Goal: Task Accomplishment & Management: Complete application form

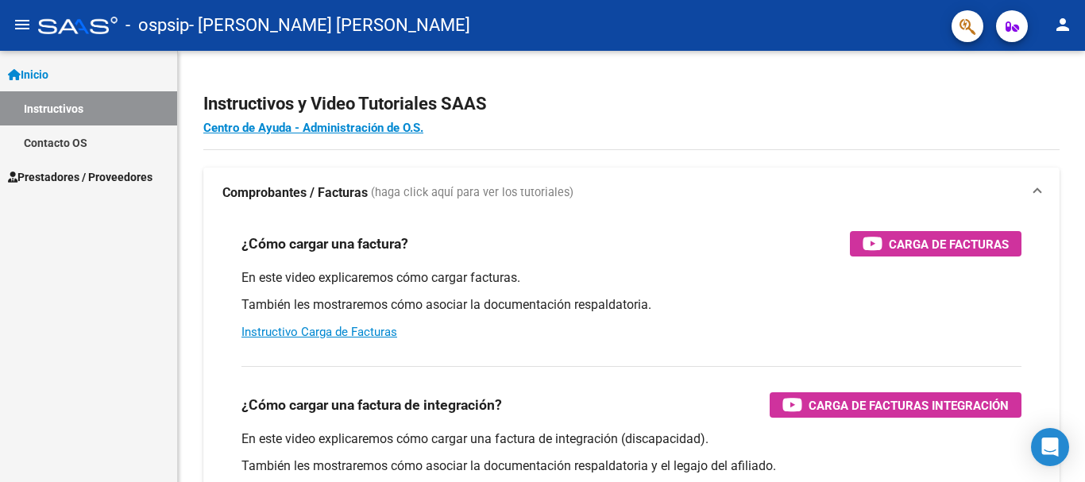
click at [48, 75] on span "Inicio" at bounding box center [28, 74] width 41 height 17
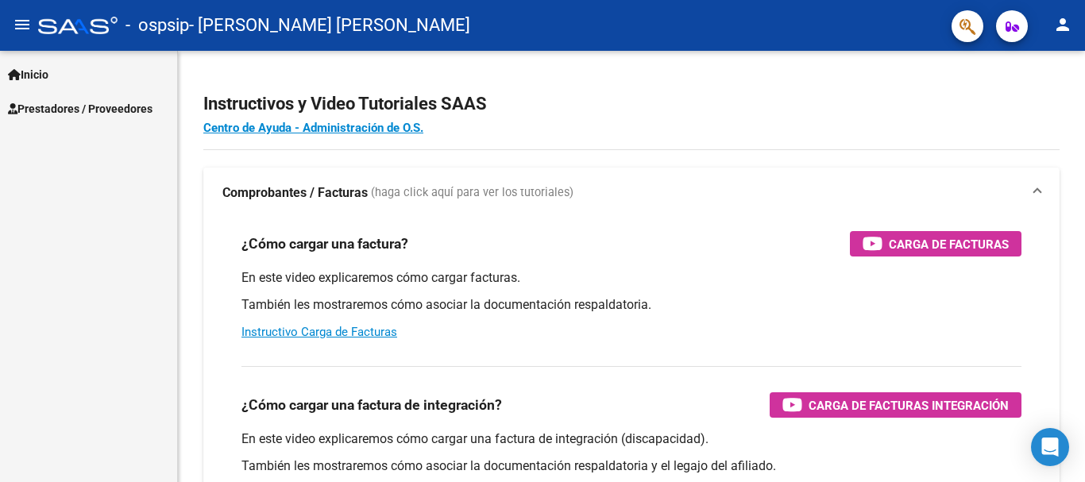
click at [56, 104] on span "Prestadores / Proveedores" at bounding box center [80, 108] width 145 height 17
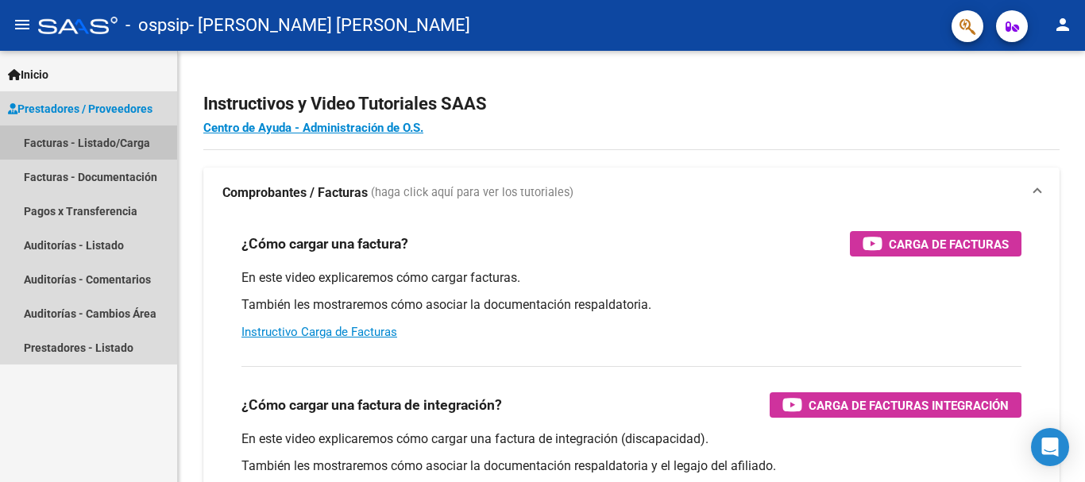
click at [130, 139] on link "Facturas - Listado/Carga" at bounding box center [88, 143] width 177 height 34
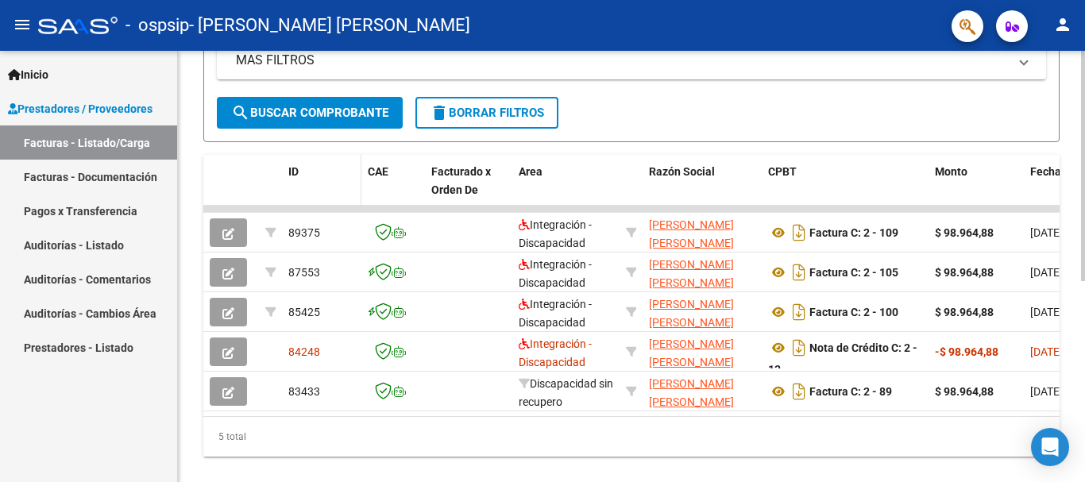
scroll to position [377, 0]
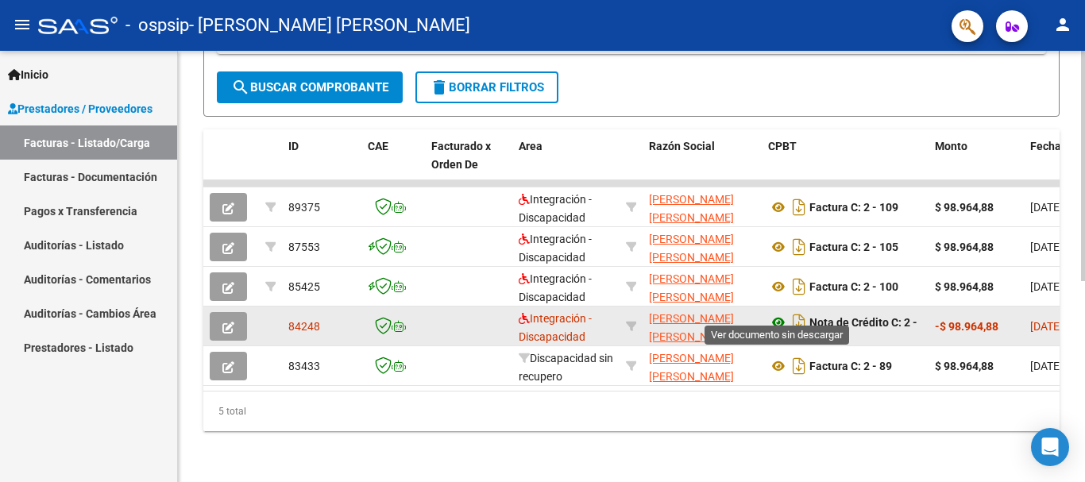
click at [781, 315] on icon at bounding box center [778, 322] width 21 height 19
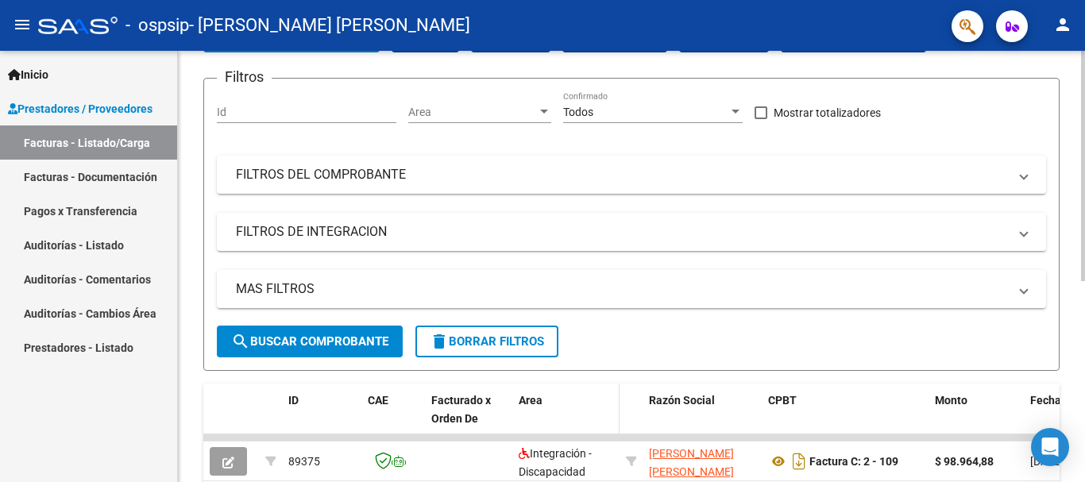
scroll to position [60, 0]
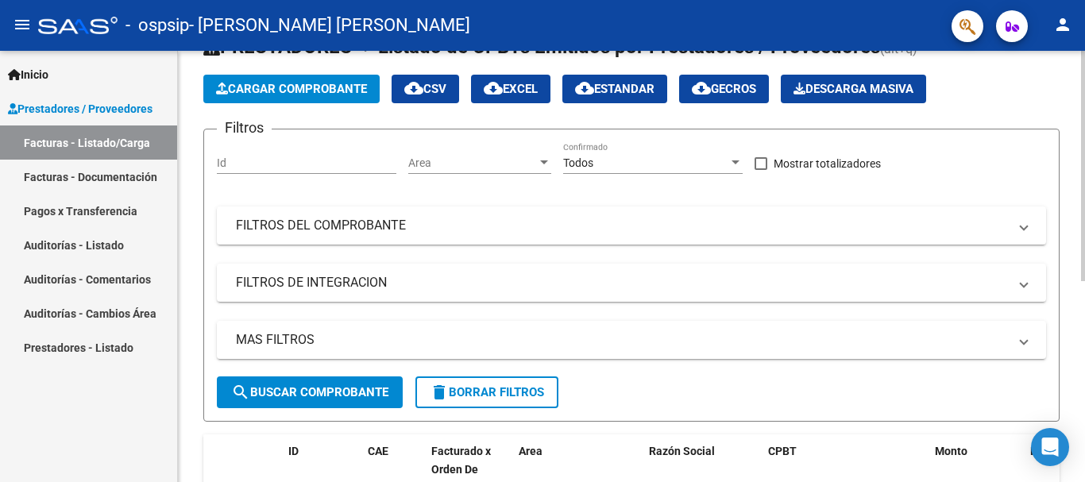
click at [334, 79] on button "Cargar Comprobante" at bounding box center [291, 89] width 176 height 29
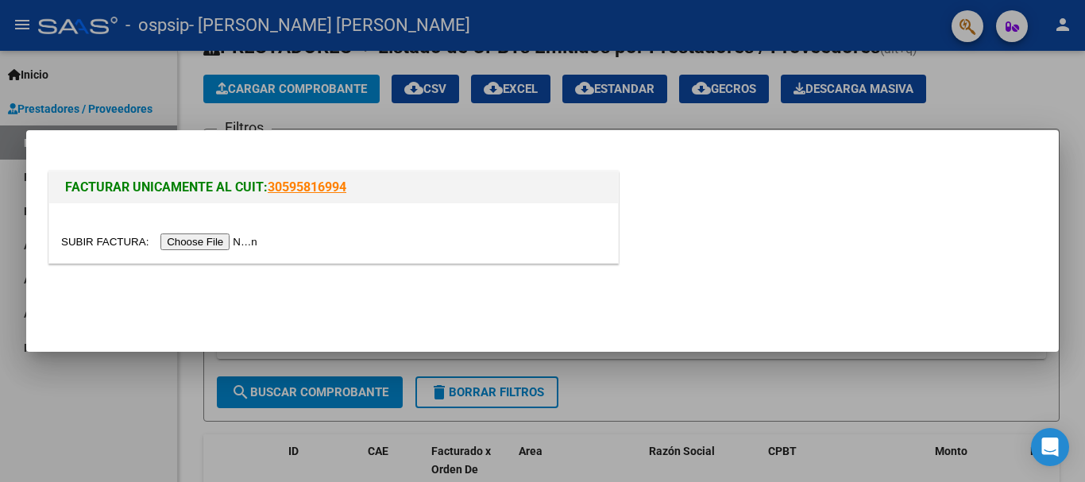
click at [229, 241] on input "file" at bounding box center [161, 242] width 201 height 17
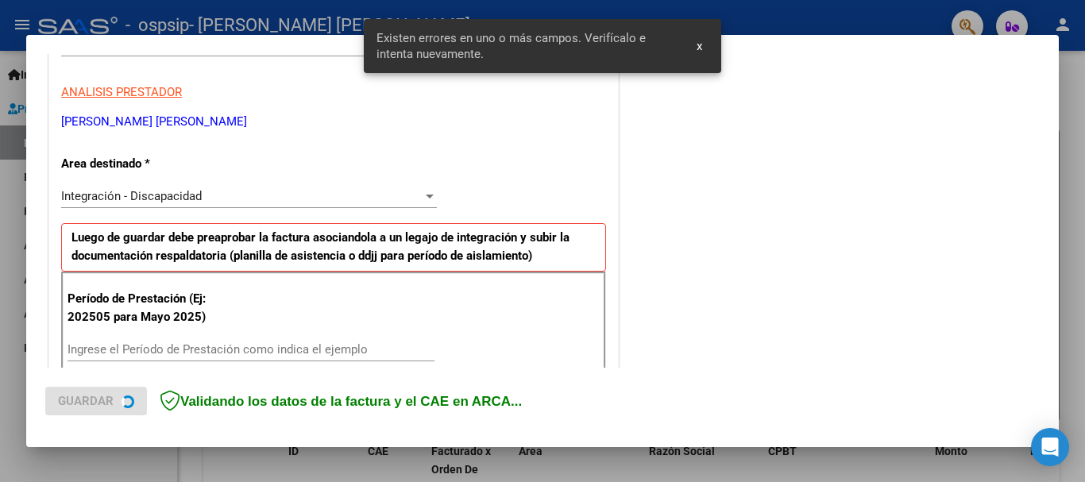
scroll to position [367, 0]
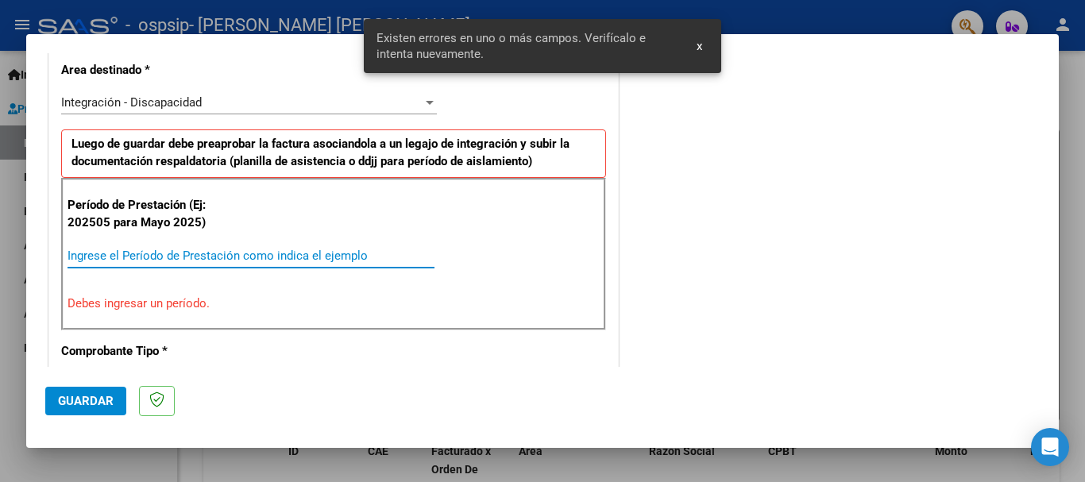
click at [251, 253] on input "Ingrese el Período de Prestación como indica el ejemplo" at bounding box center [251, 256] width 367 height 14
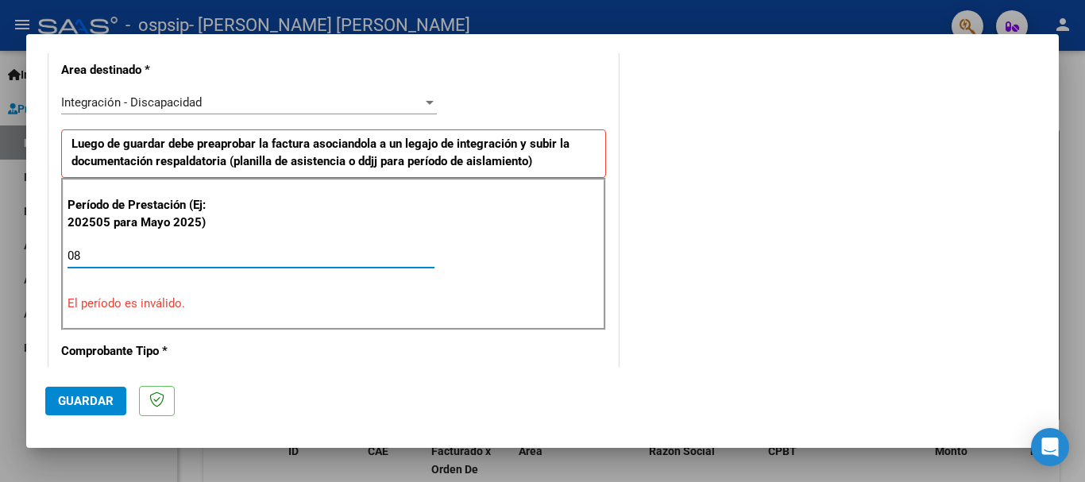
type input "0"
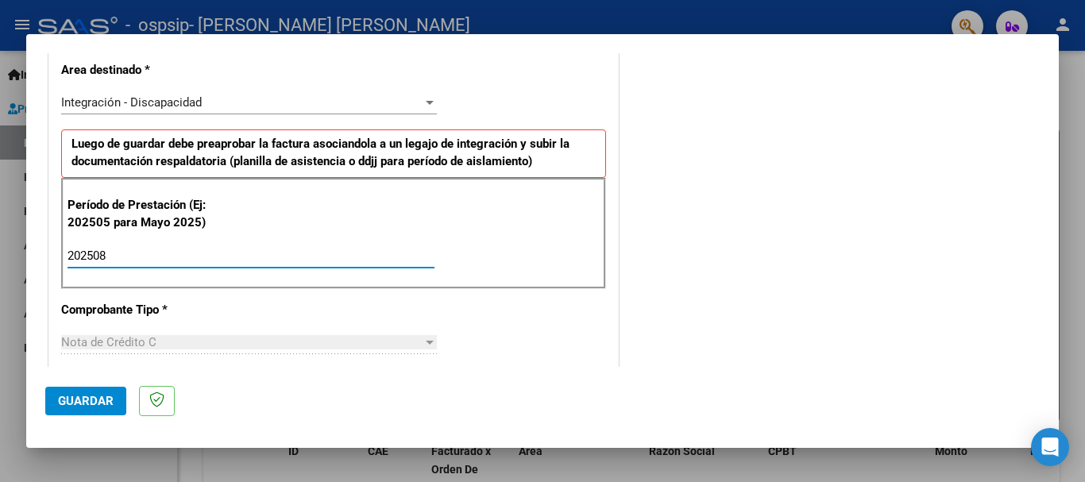
type input "202508"
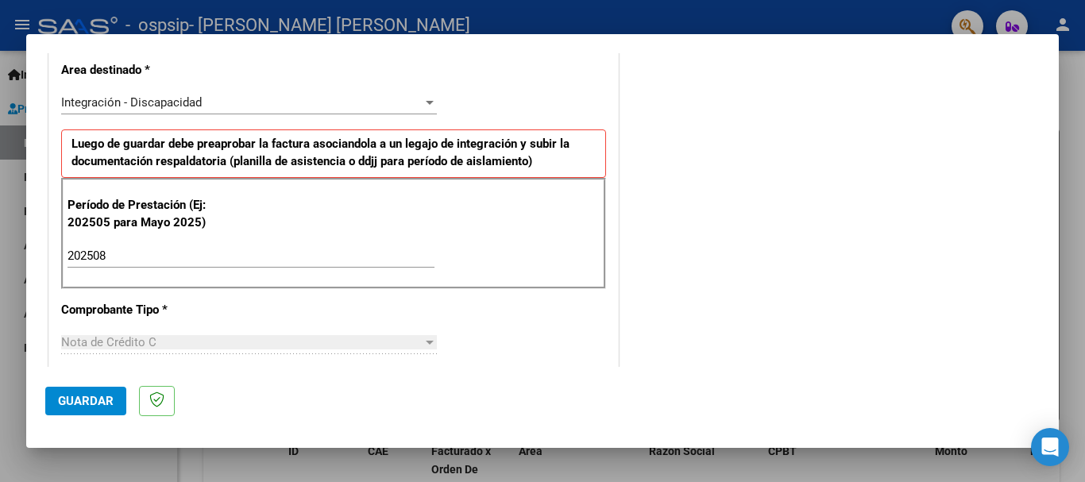
scroll to position [526, 0]
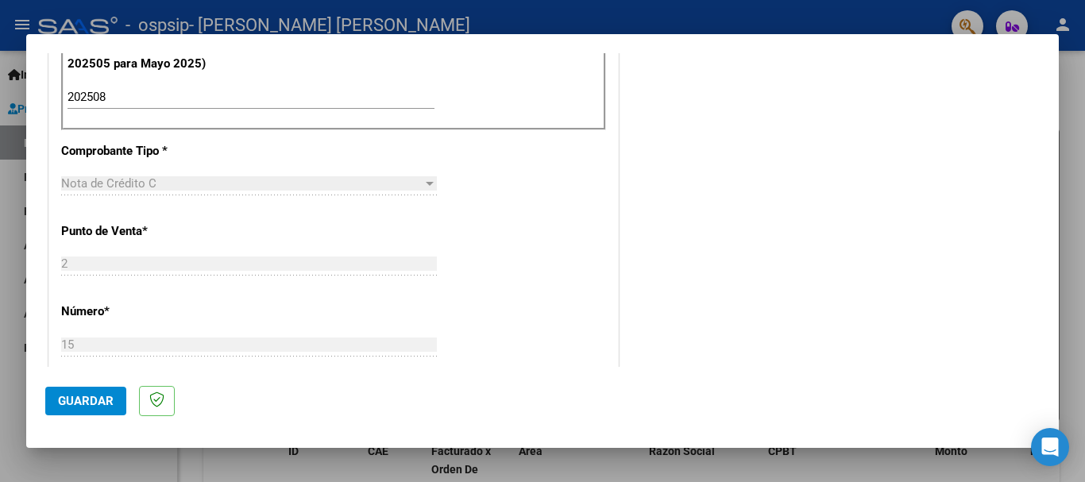
click at [359, 186] on div "Nota de Crédito C" at bounding box center [241, 183] width 361 height 14
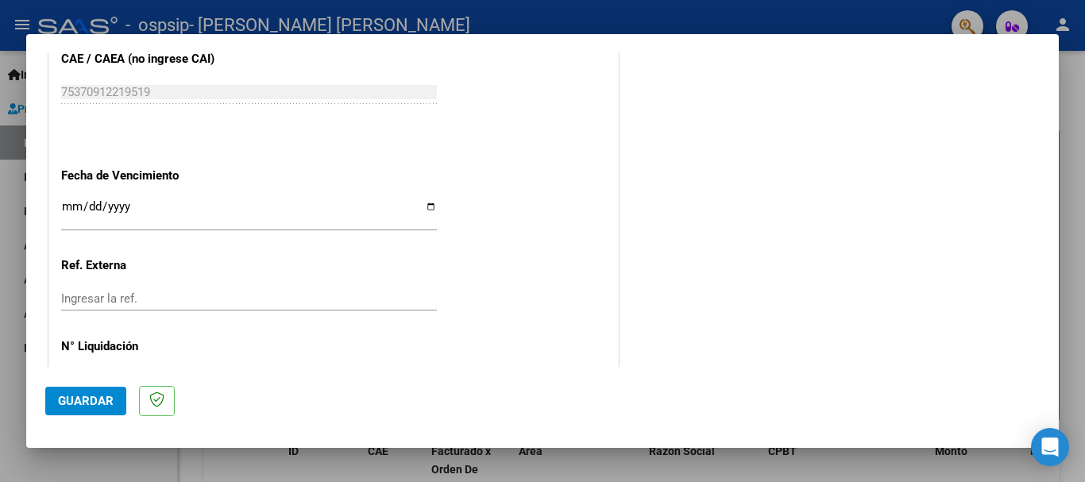
scroll to position [1082, 0]
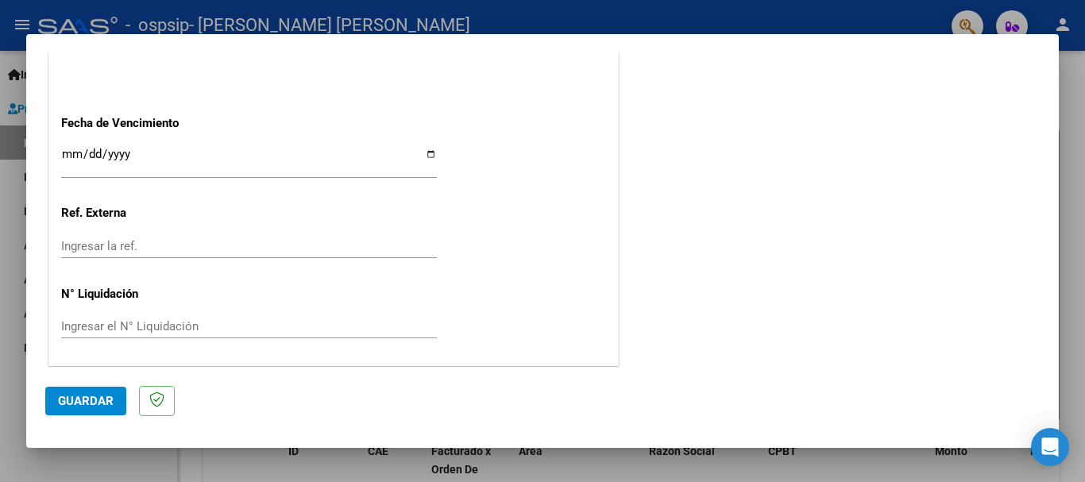
click at [72, 156] on input "Ingresar la fecha" at bounding box center [249, 160] width 376 height 25
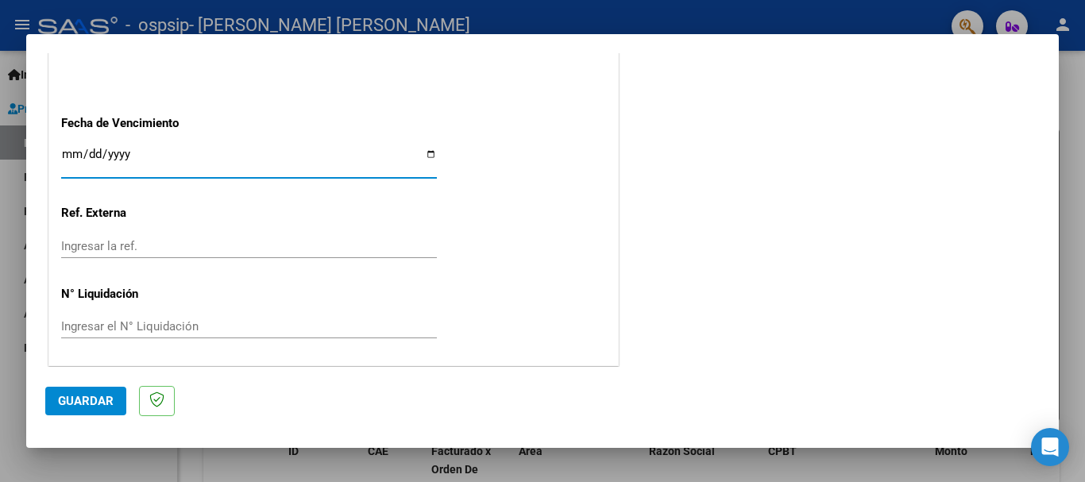
click at [74, 157] on input "Ingresar la fecha" at bounding box center [249, 160] width 376 height 25
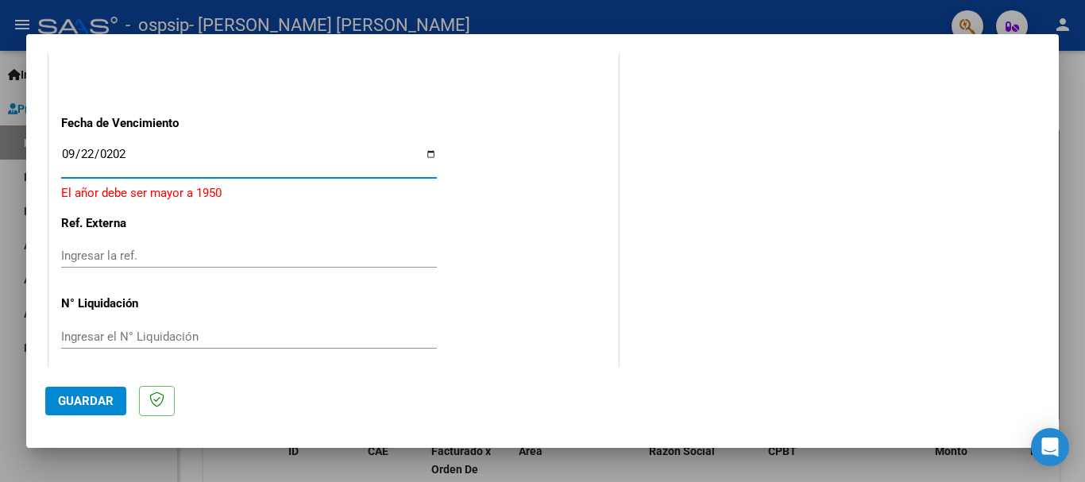
type input "[DATE]"
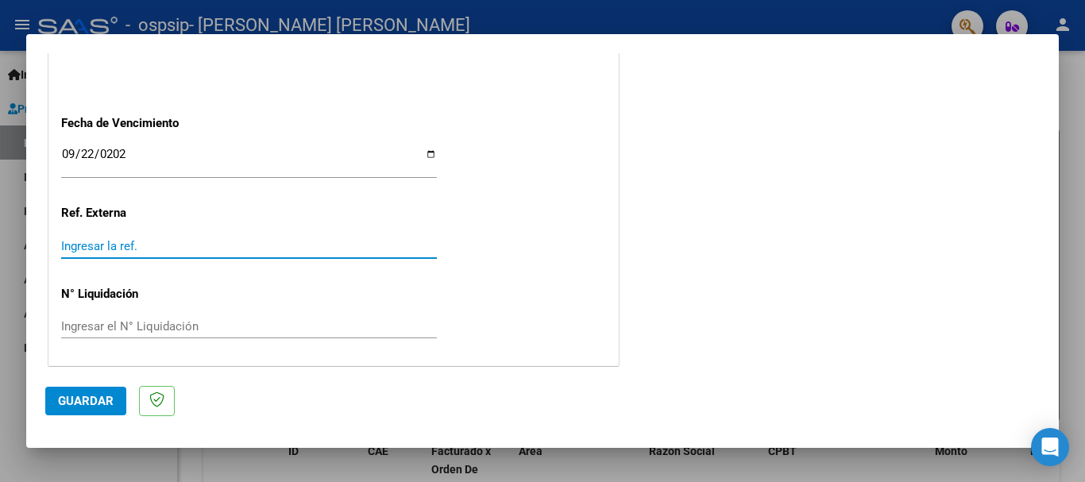
click at [103, 241] on input "Ingresar la ref." at bounding box center [249, 246] width 376 height 14
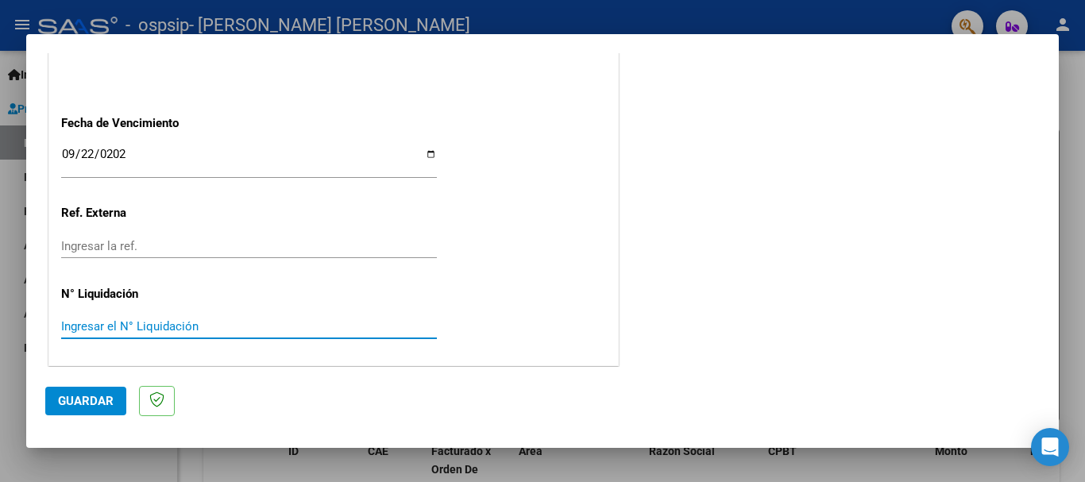
click at [324, 323] on input "Ingresar el N° Liquidación" at bounding box center [249, 326] width 376 height 14
type input "98964.88"
click at [98, 407] on span "Guardar" at bounding box center [86, 401] width 56 height 14
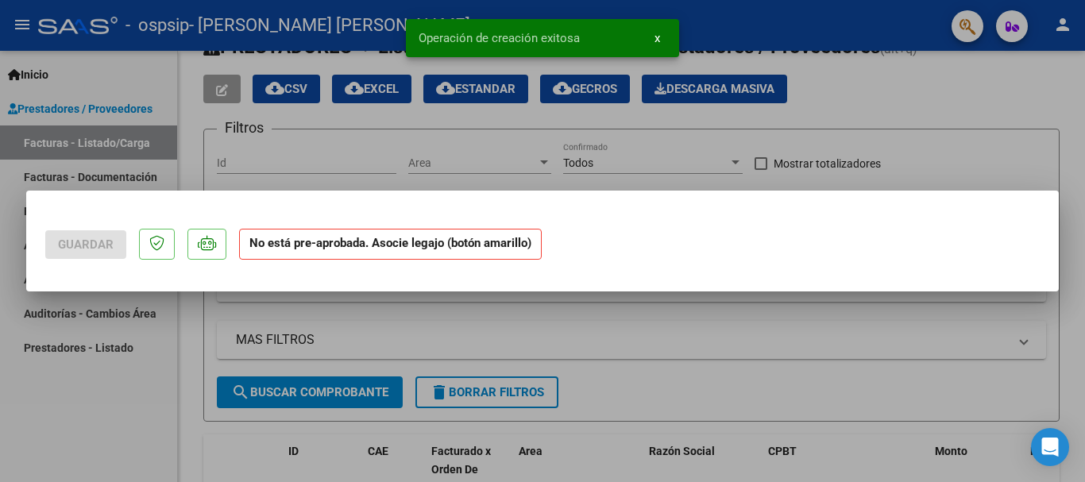
scroll to position [0, 0]
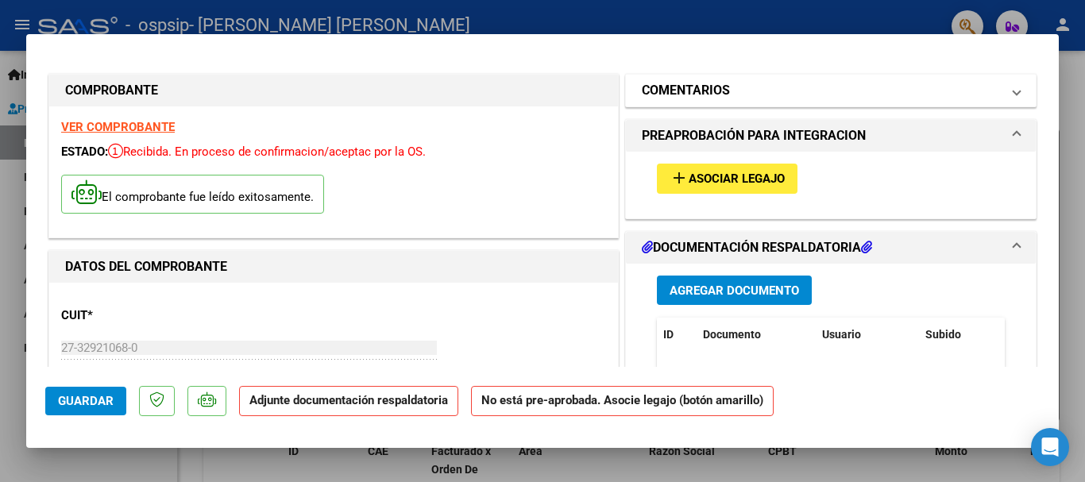
click at [804, 89] on mat-panel-title "COMENTARIOS" at bounding box center [821, 90] width 359 height 19
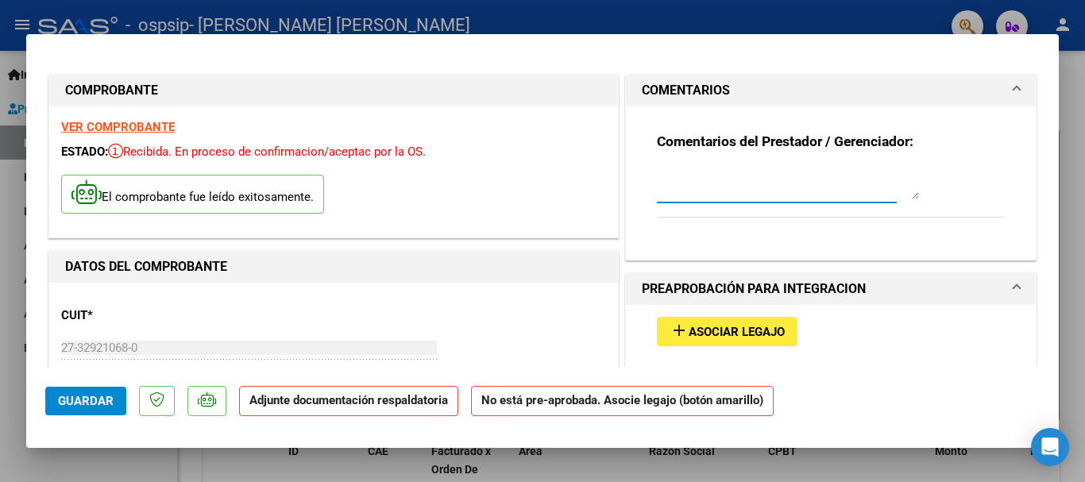
click at [802, 193] on textarea at bounding box center [788, 184] width 262 height 32
type textarea "Se envía nota de crédito sobre factura N° 00000109"
click at [761, 325] on span "add Asociar Legajo" at bounding box center [727, 331] width 115 height 14
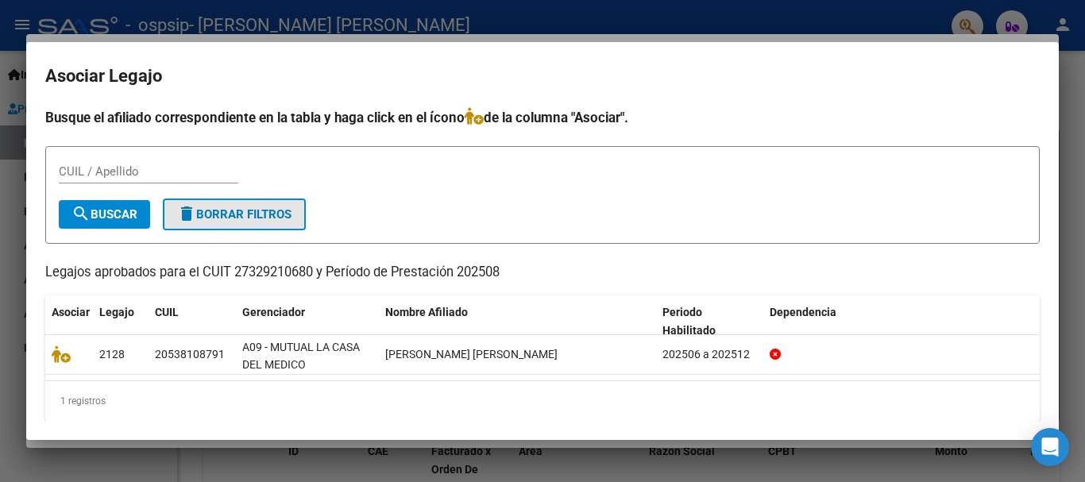
click at [300, 221] on button "delete Borrar Filtros" at bounding box center [234, 215] width 143 height 32
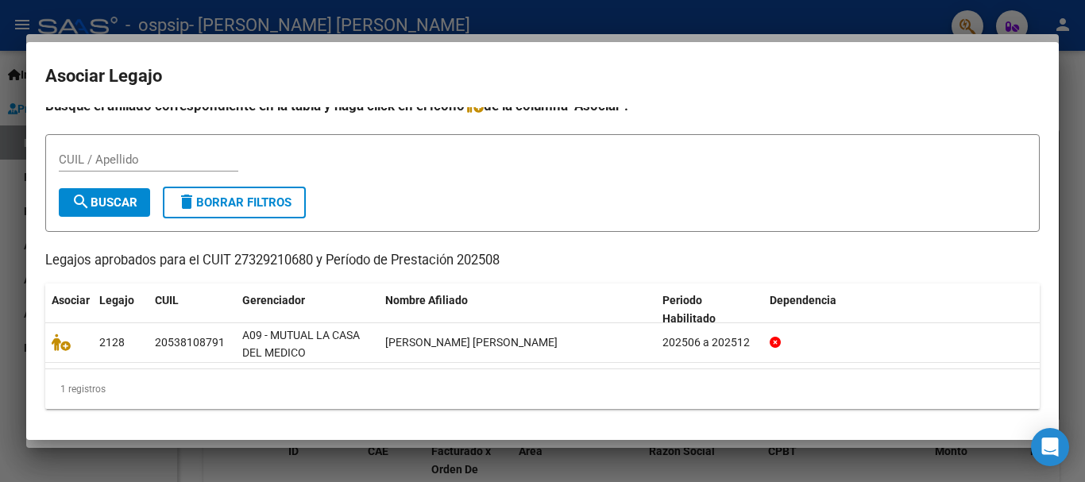
click at [1070, 102] on div at bounding box center [542, 241] width 1085 height 482
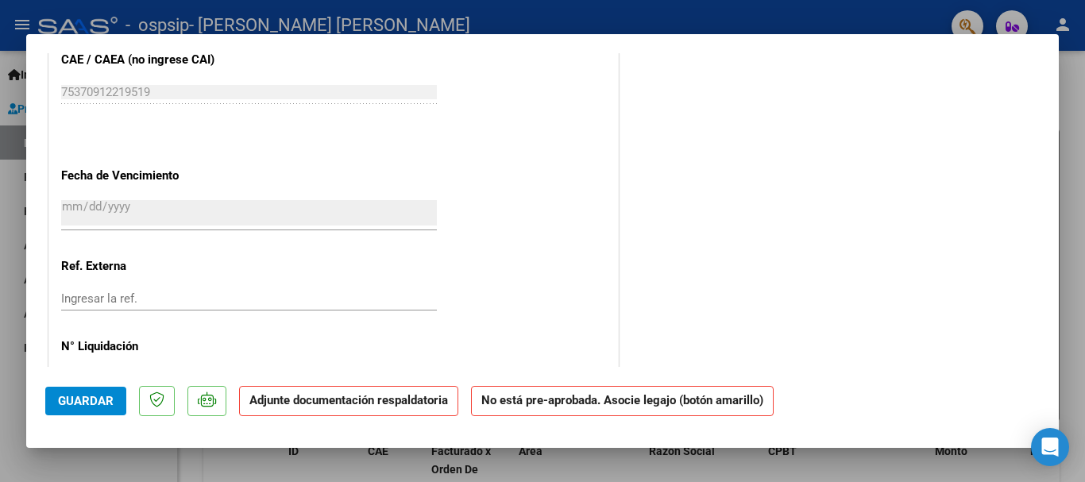
scroll to position [1066, 0]
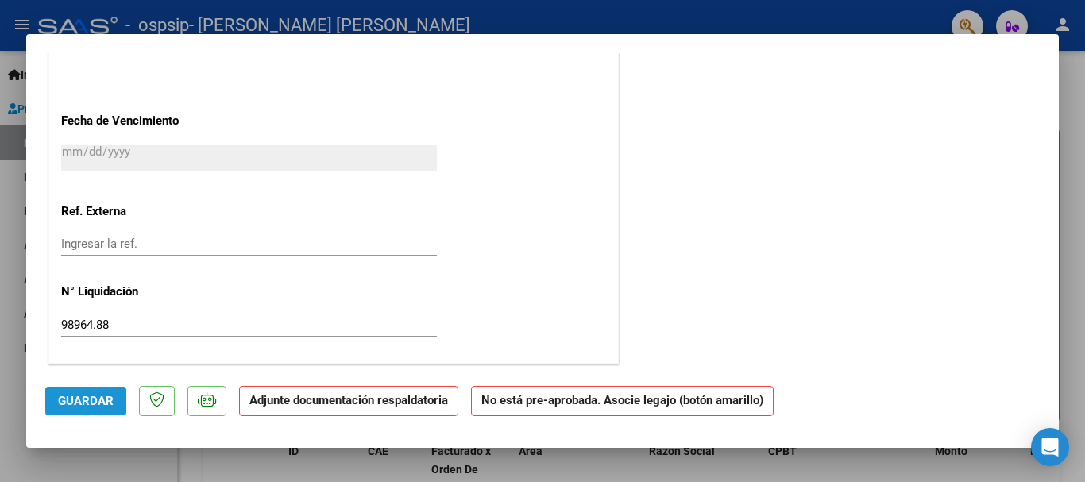
click at [107, 403] on span "Guardar" at bounding box center [86, 401] width 56 height 14
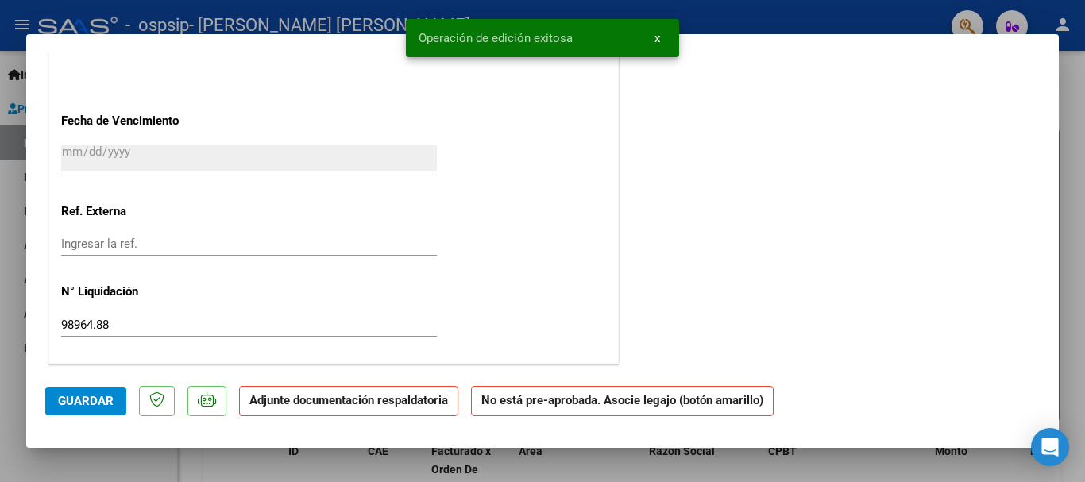
click at [1081, 112] on div at bounding box center [542, 241] width 1085 height 482
type input "$ 0,00"
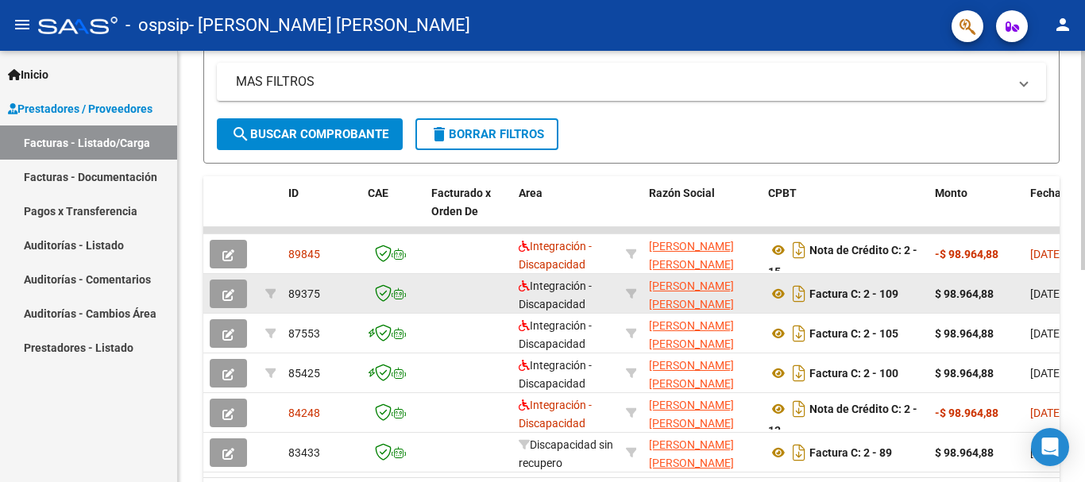
scroll to position [397, 0]
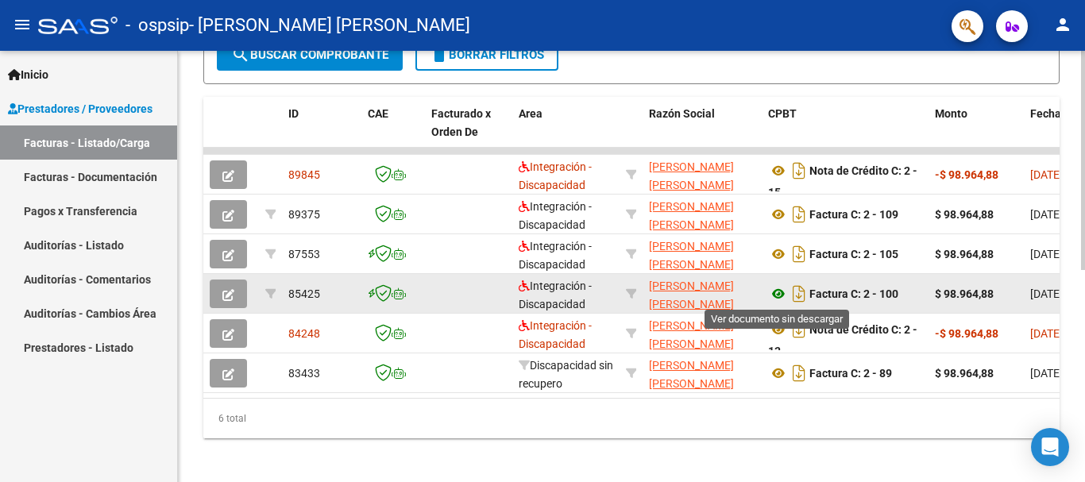
click at [778, 296] on icon at bounding box center [778, 293] width 21 height 19
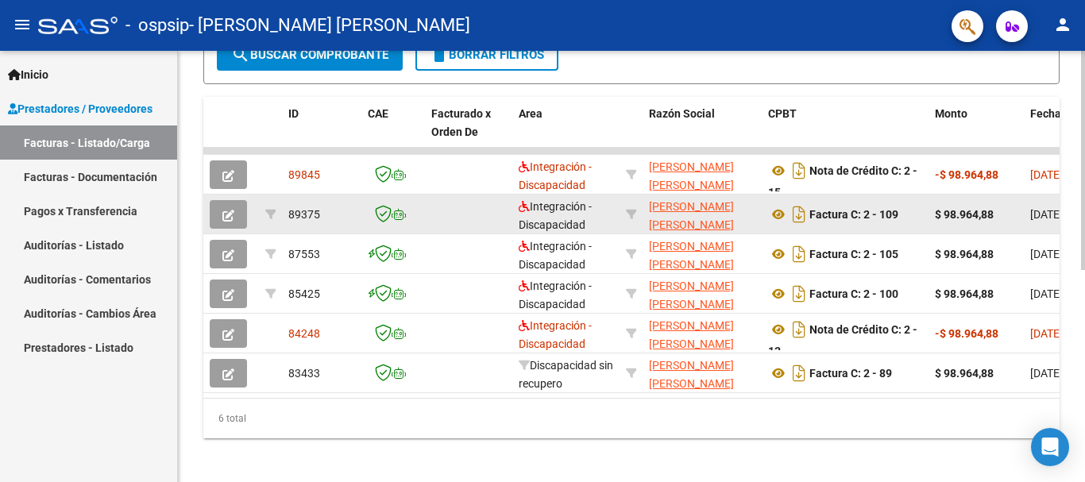
click at [242, 218] on button "button" at bounding box center [228, 214] width 37 height 29
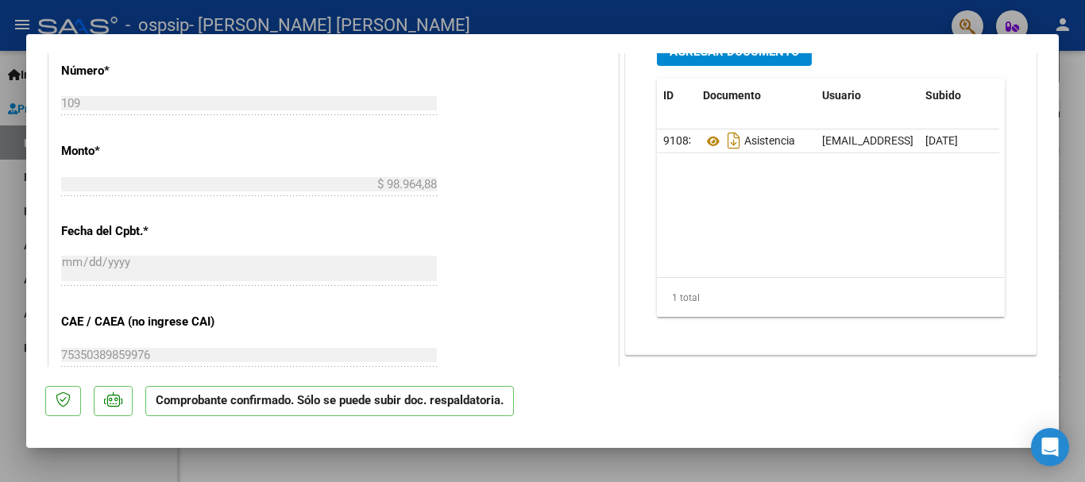
scroll to position [475, 0]
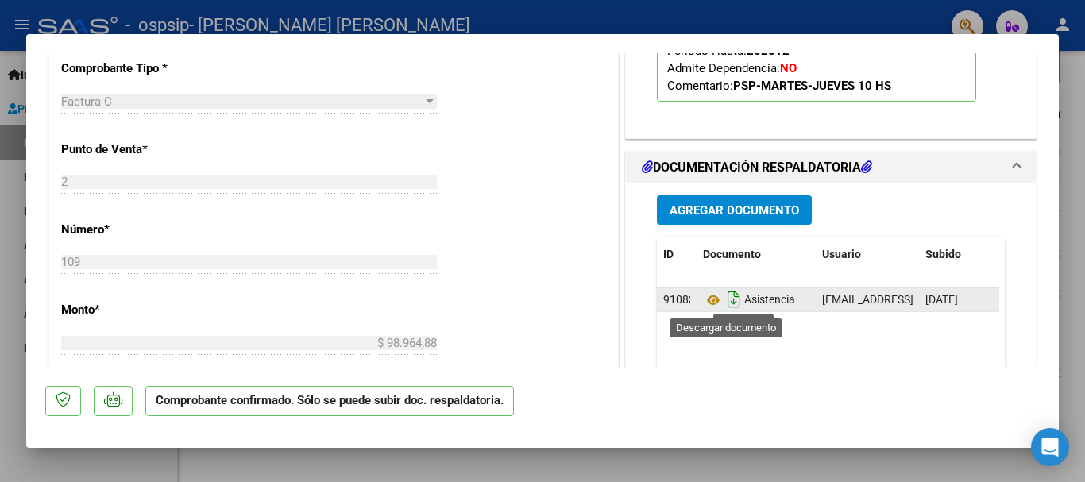
click at [724, 307] on icon "Descargar documento" at bounding box center [734, 299] width 21 height 25
click at [531, 450] on div at bounding box center [542, 241] width 1085 height 482
type input "$ 0,00"
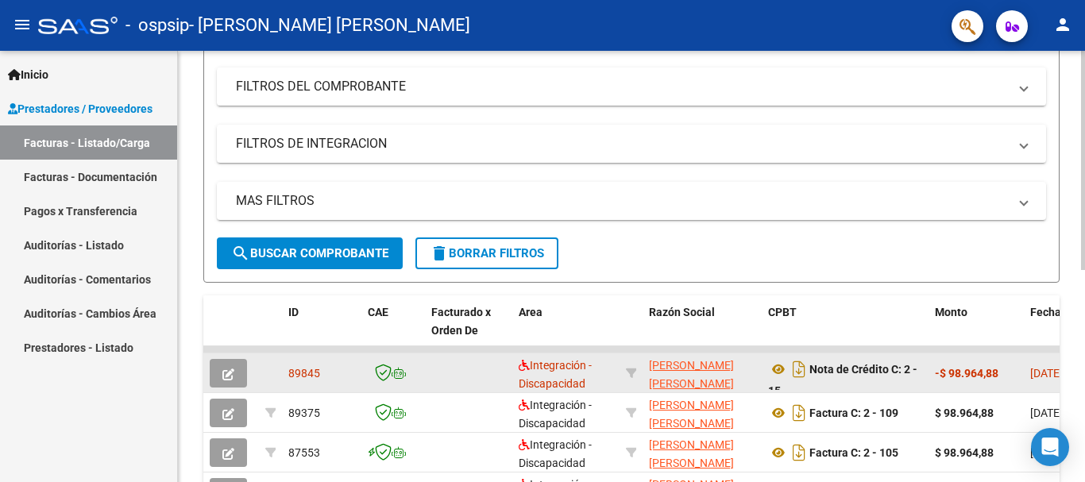
scroll to position [0, 0]
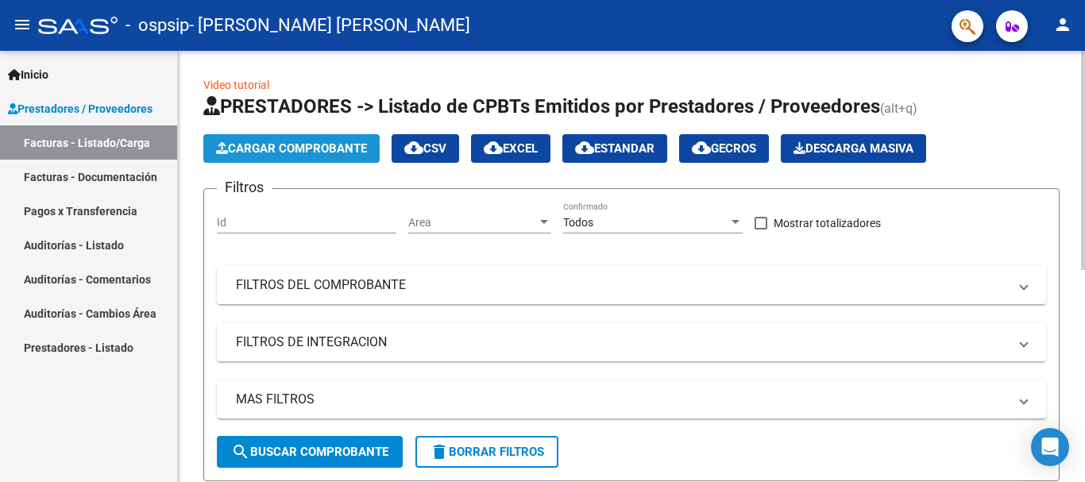
click at [305, 149] on span "Cargar Comprobante" at bounding box center [291, 148] width 151 height 14
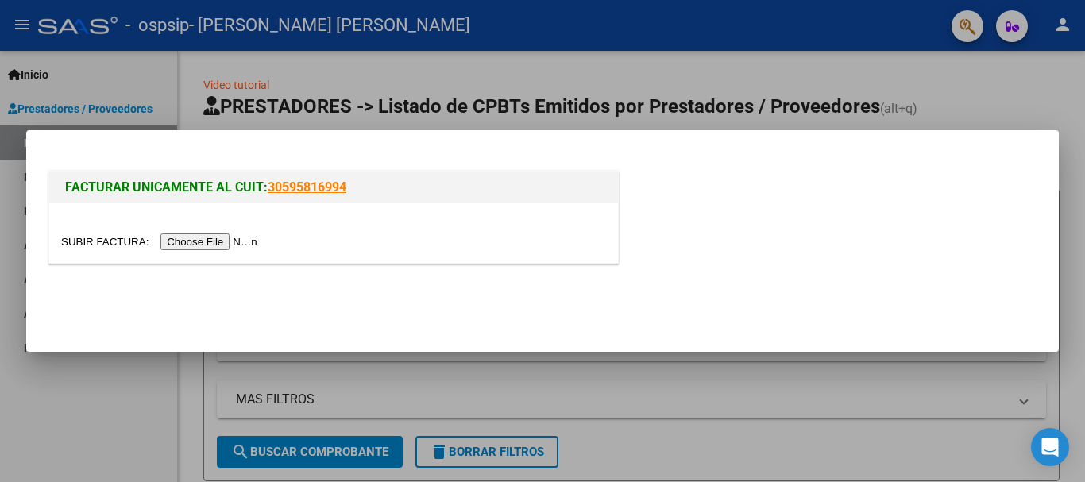
click at [211, 241] on input "file" at bounding box center [161, 242] width 201 height 17
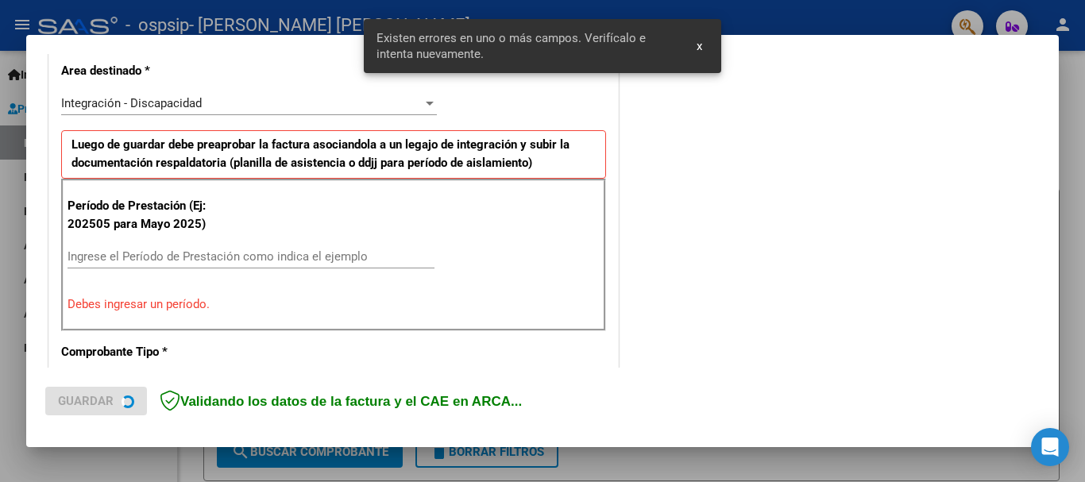
scroll to position [396, 0]
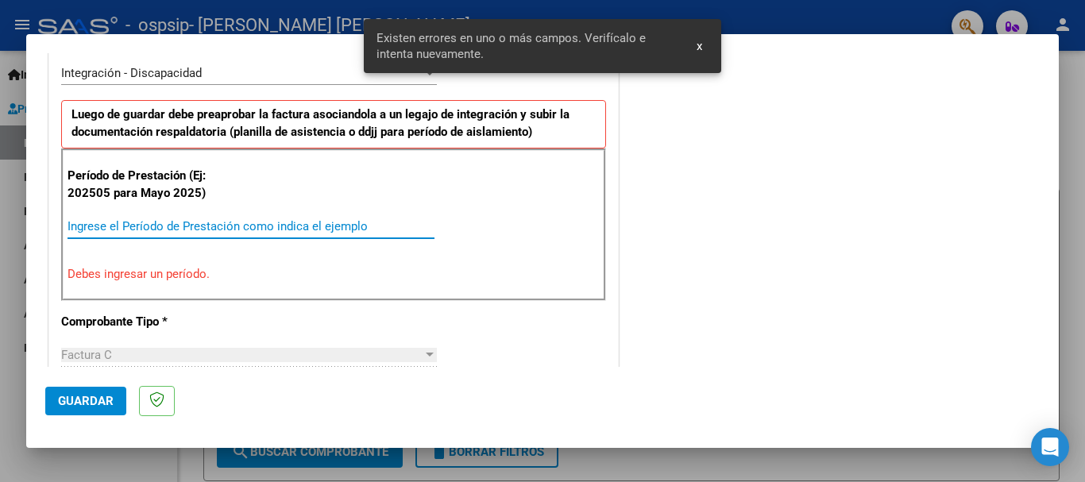
click at [162, 226] on input "Ingrese el Período de Prestación como indica el ejemplo" at bounding box center [251, 226] width 367 height 14
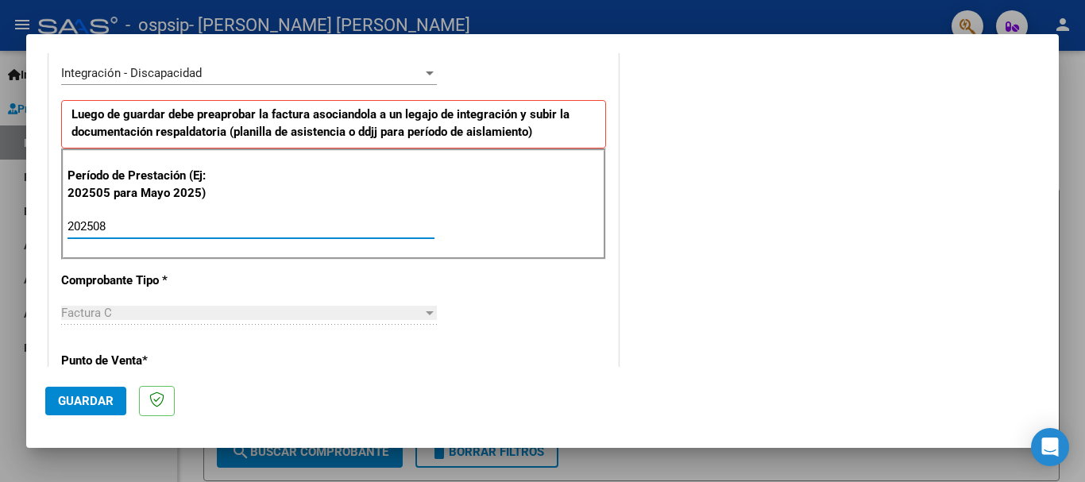
type input "202508"
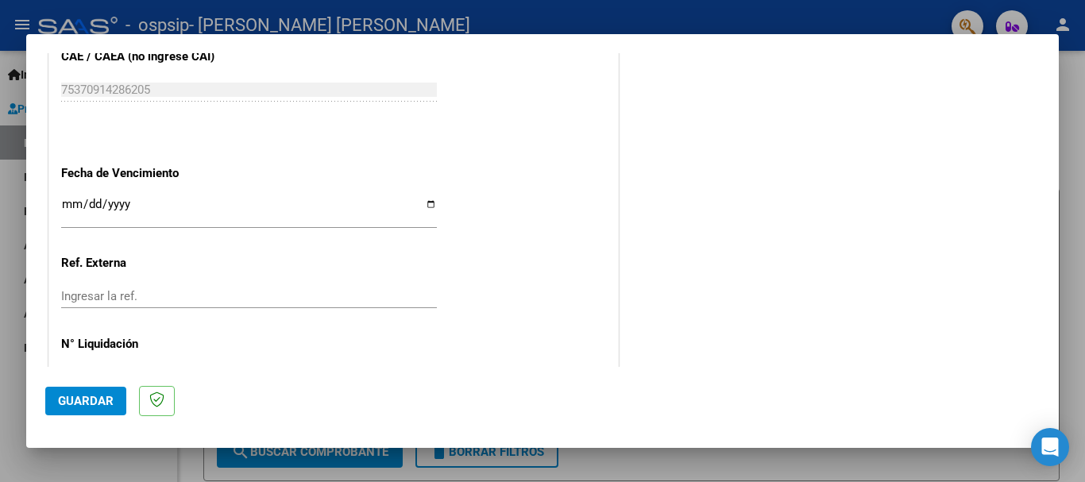
scroll to position [1084, 0]
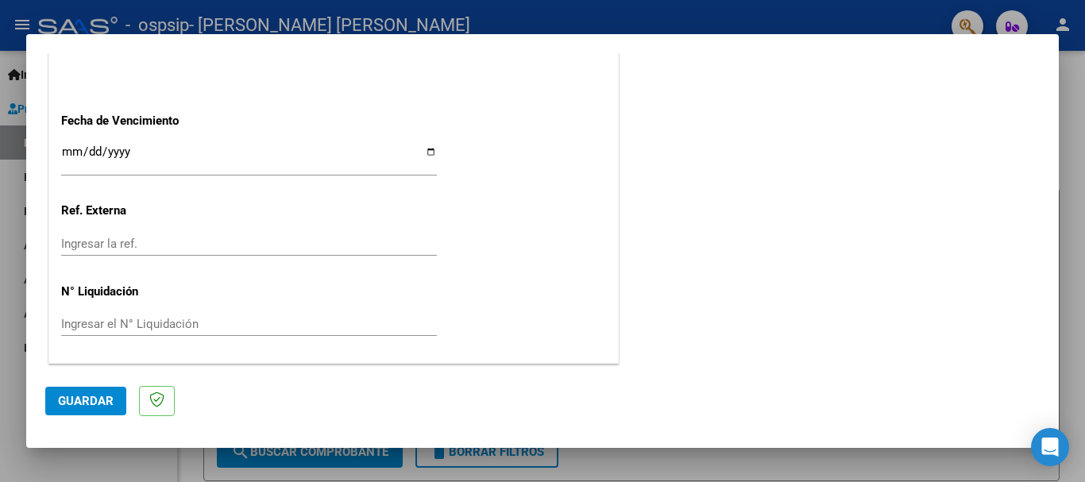
click at [75, 153] on input "Ingresar la fecha" at bounding box center [249, 157] width 376 height 25
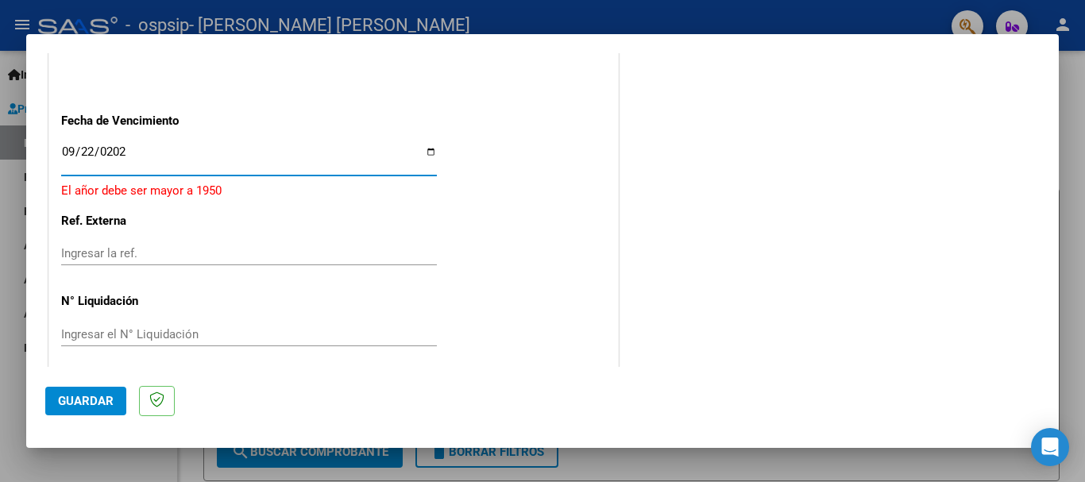
type input "[DATE]"
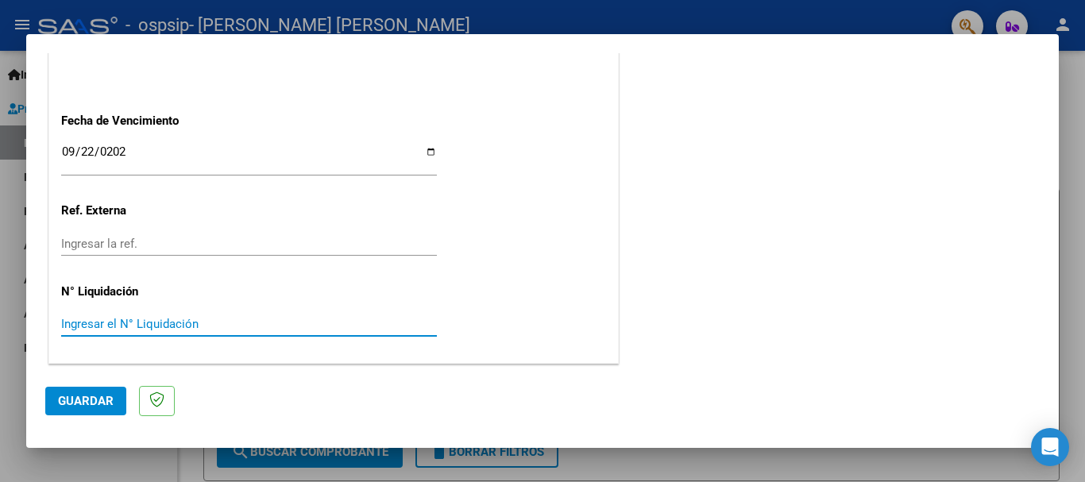
click at [294, 327] on input "Ingresar el N° Liquidación" at bounding box center [249, 324] width 376 height 14
type input "98964.88"
click at [61, 402] on span "Guardar" at bounding box center [86, 401] width 56 height 14
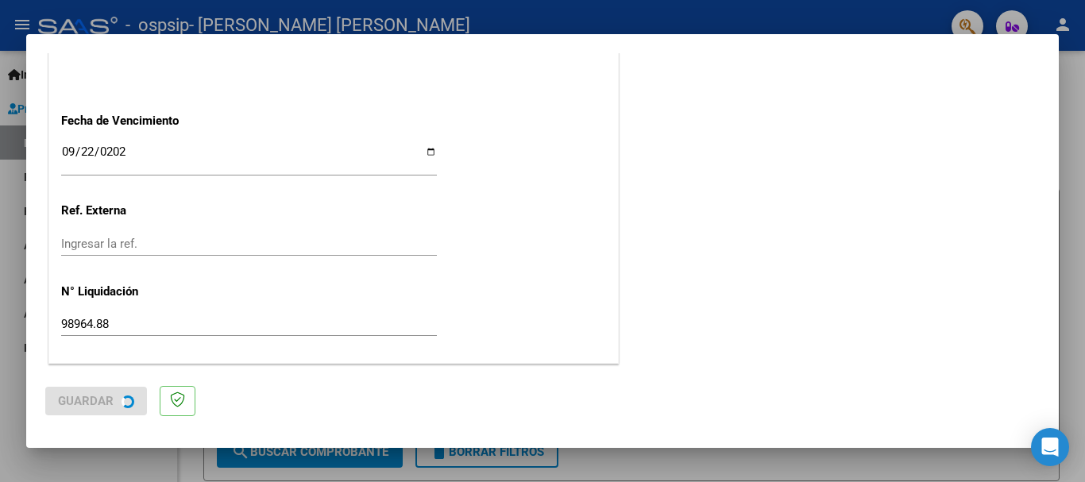
scroll to position [0, 0]
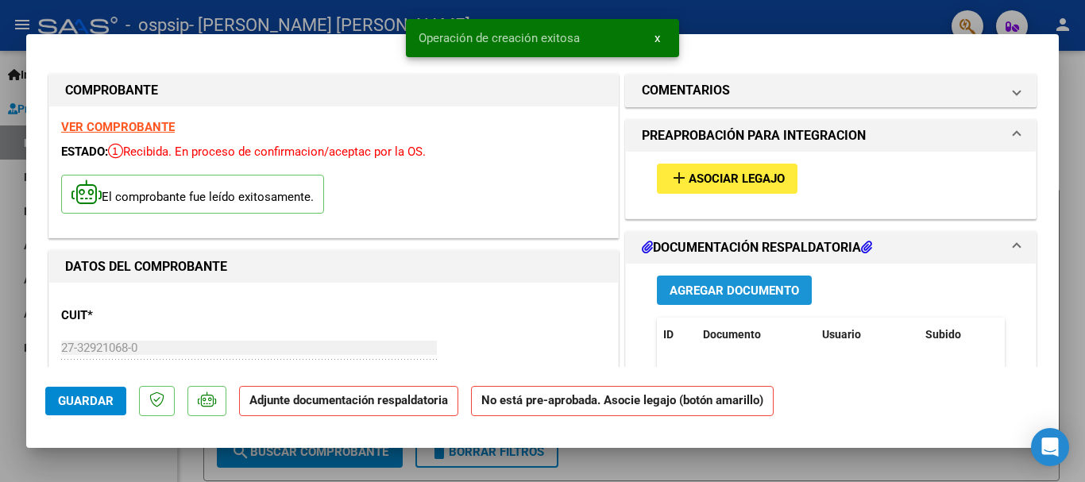
click at [670, 285] on span "Agregar Documento" at bounding box center [734, 291] width 129 height 14
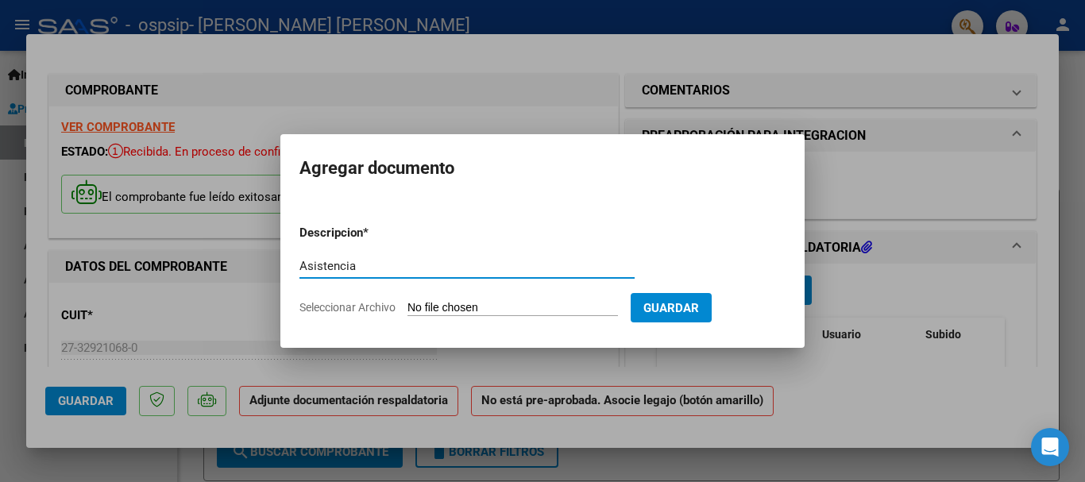
type input "Asistencia"
click at [561, 309] on input "Seleccionar Archivo" at bounding box center [513, 308] width 211 height 15
type input "C:\fakepath\27329210680-FACTURA_C-2-111-ANEXO-ASISTENCIA.jpeg"
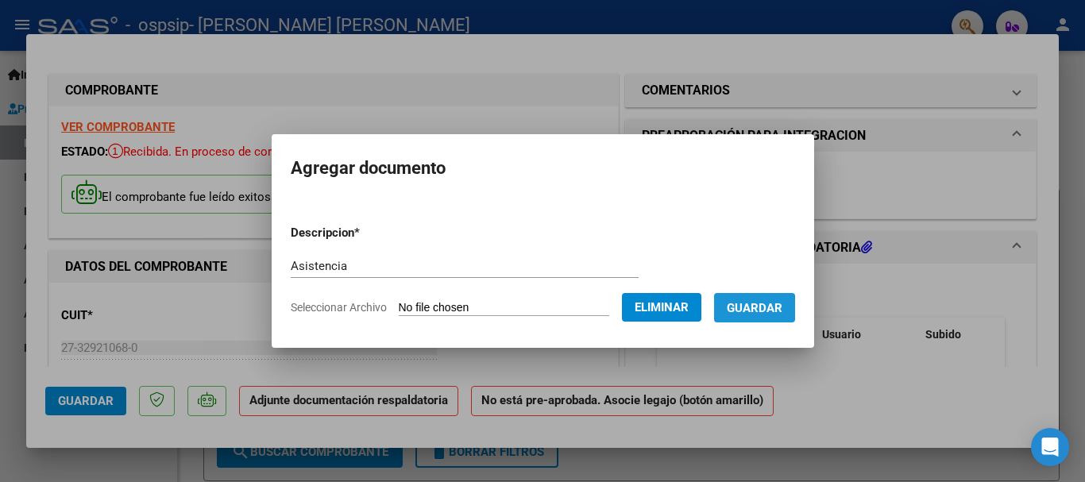
click at [741, 313] on button "Guardar" at bounding box center [754, 307] width 81 height 29
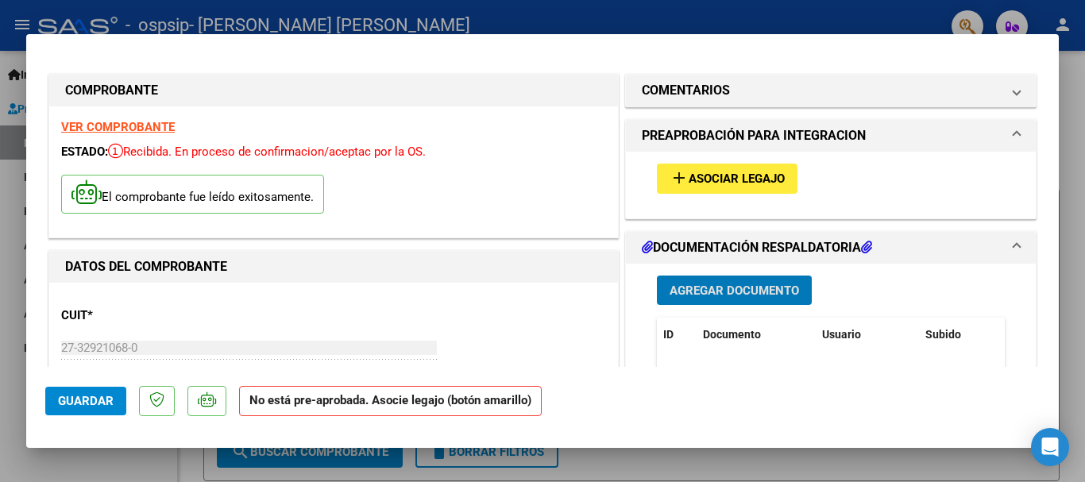
click at [73, 403] on span "Guardar" at bounding box center [86, 401] width 56 height 14
click at [816, 474] on div at bounding box center [542, 241] width 1085 height 482
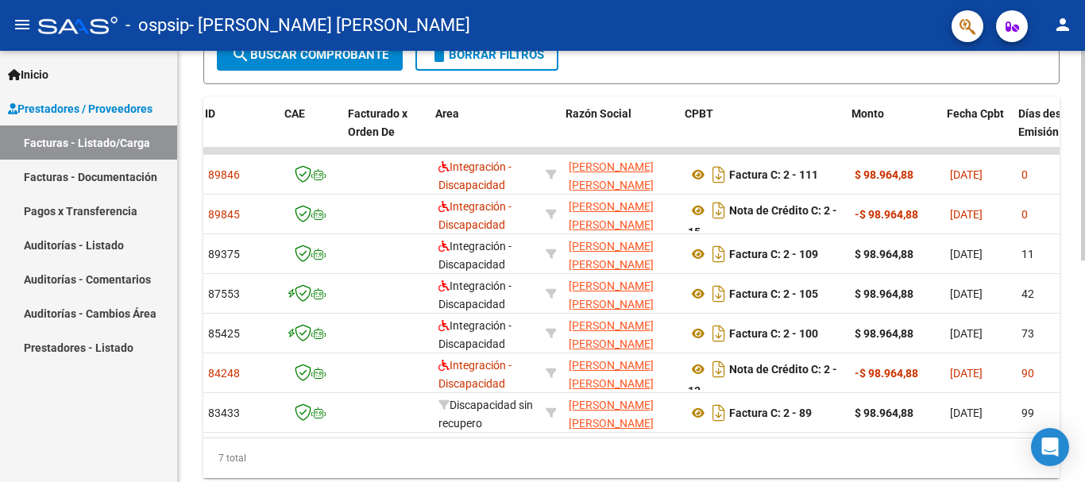
scroll to position [0, 102]
